Goal: Transaction & Acquisition: Purchase product/service

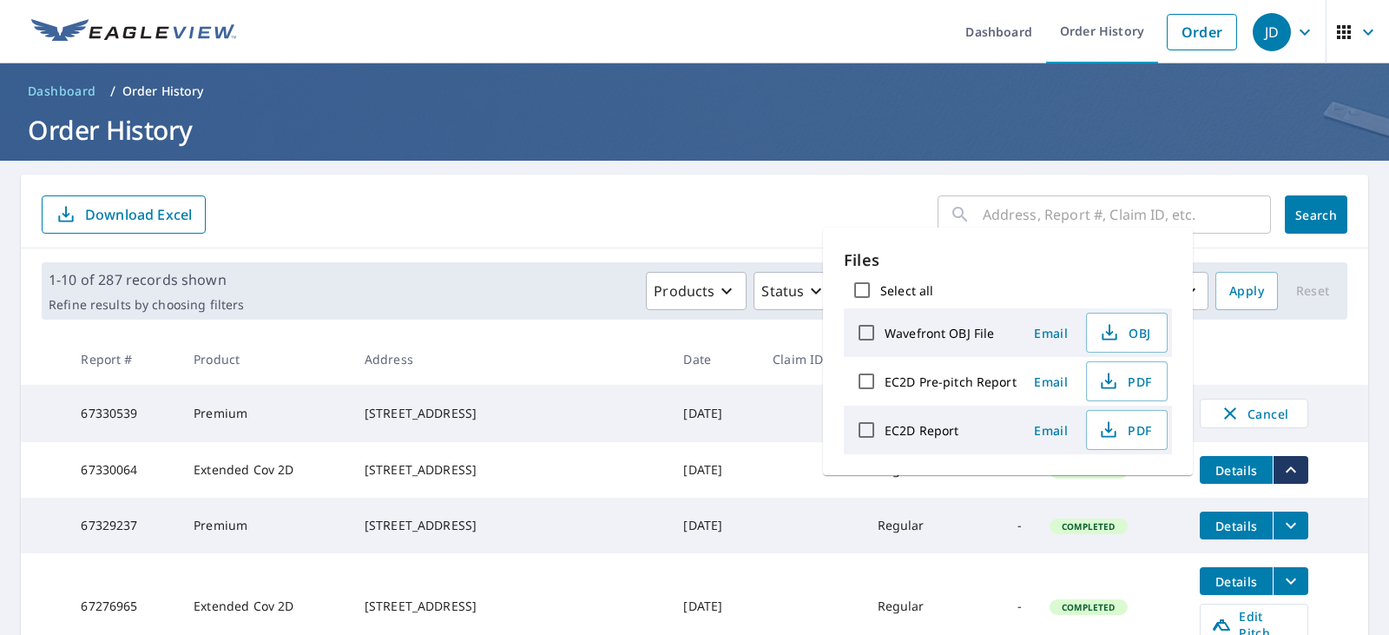
click at [465, 223] on form "​ Search Download Excel" at bounding box center [695, 214] width 1306 height 38
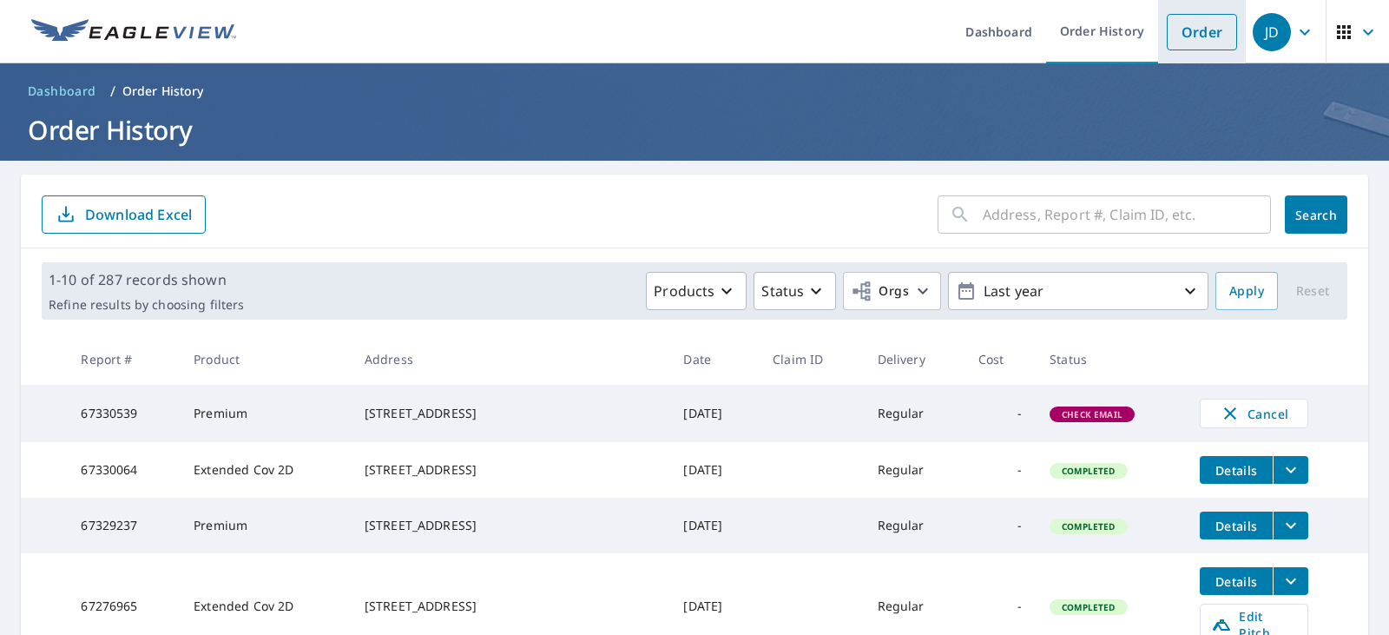
click at [1167, 31] on link "Order" at bounding box center [1202, 32] width 70 height 36
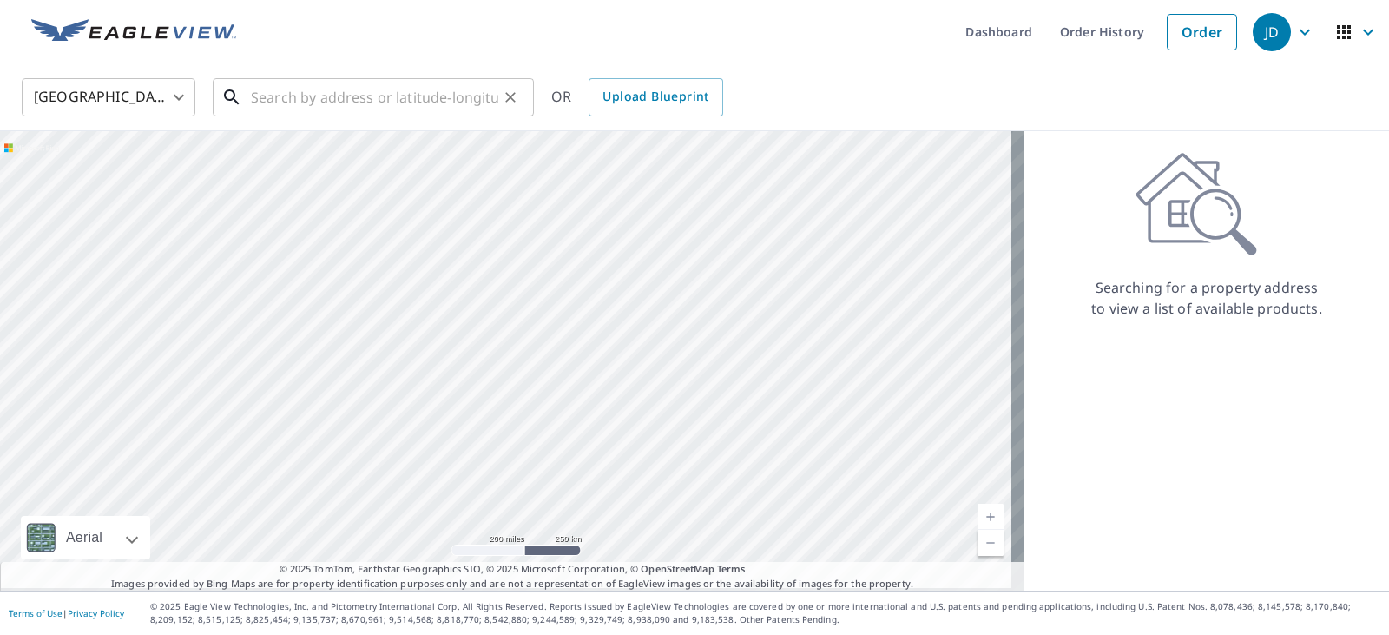
click at [290, 96] on input "text" at bounding box center [374, 97] width 247 height 49
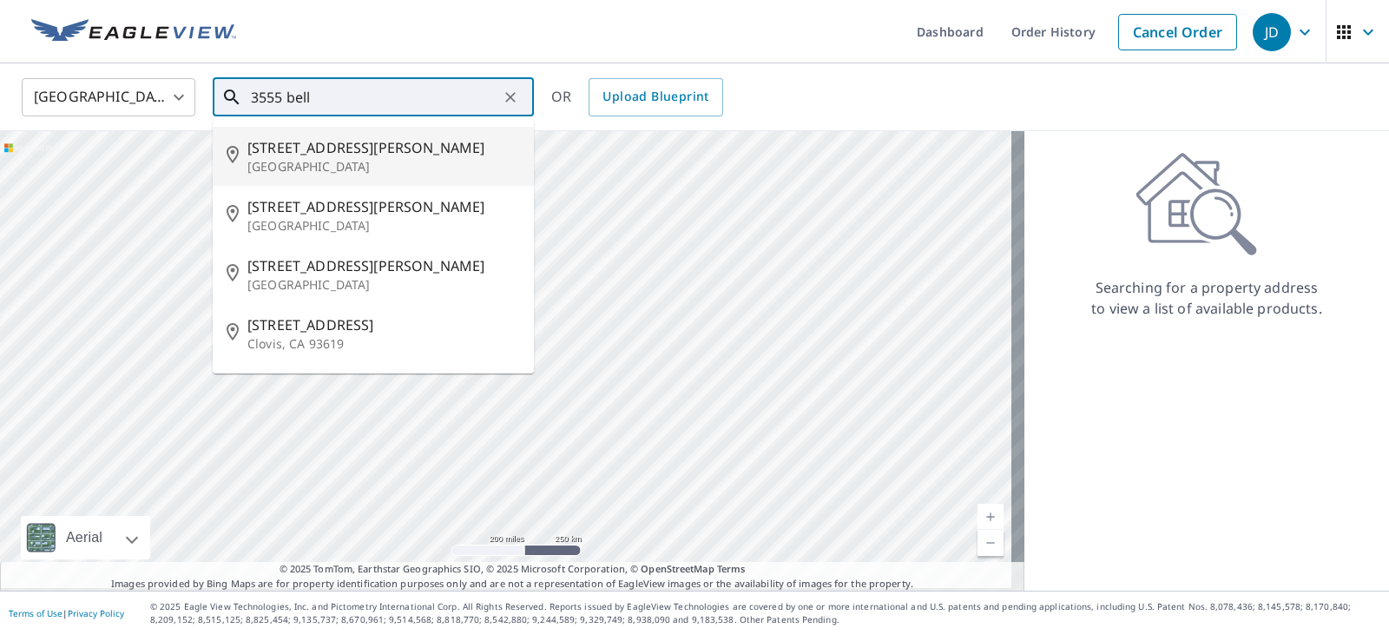
click at [303, 158] on span "[STREET_ADDRESS][PERSON_NAME]" at bounding box center [383, 147] width 273 height 21
type input "[STREET_ADDRESS][PERSON_NAME]"
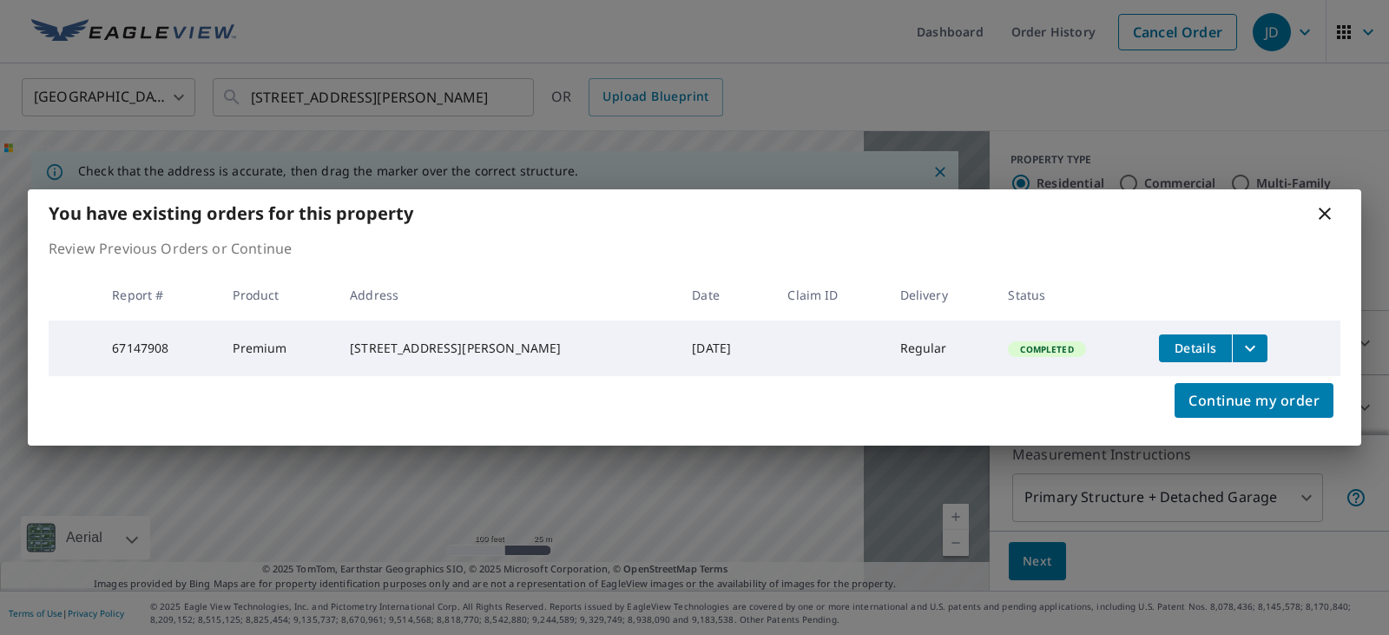
click at [1315, 203] on icon at bounding box center [1325, 213] width 21 height 21
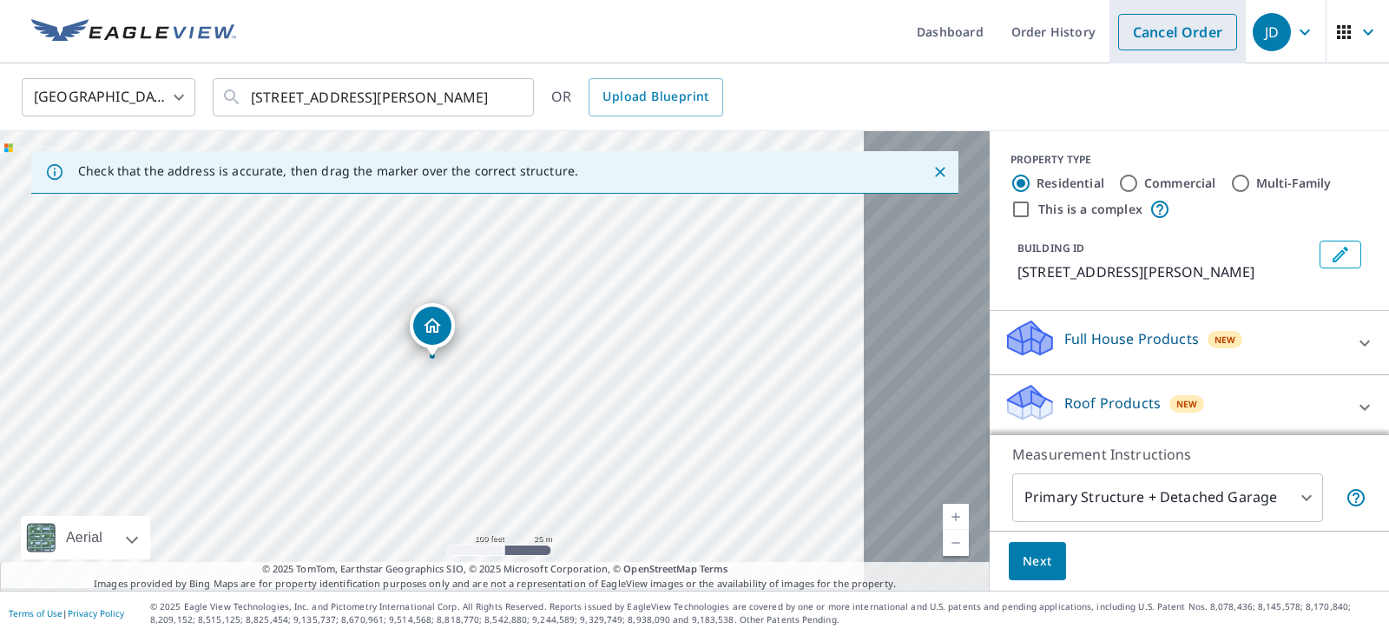
click at [1145, 40] on link "Cancel Order" at bounding box center [1177, 32] width 119 height 36
